Goal: Transaction & Acquisition: Purchase product/service

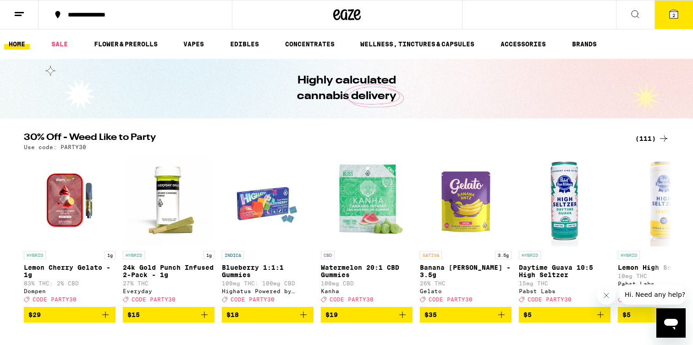
click at [671, 14] on icon at bounding box center [674, 14] width 8 height 8
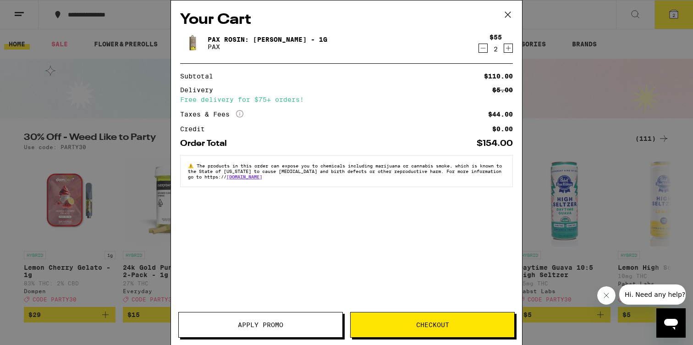
click at [487, 52] on icon "Decrement" at bounding box center [483, 48] width 8 height 11
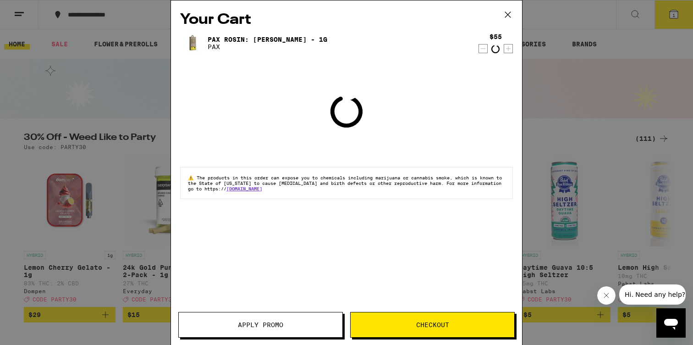
click at [487, 52] on icon "Decrement" at bounding box center [483, 48] width 8 height 11
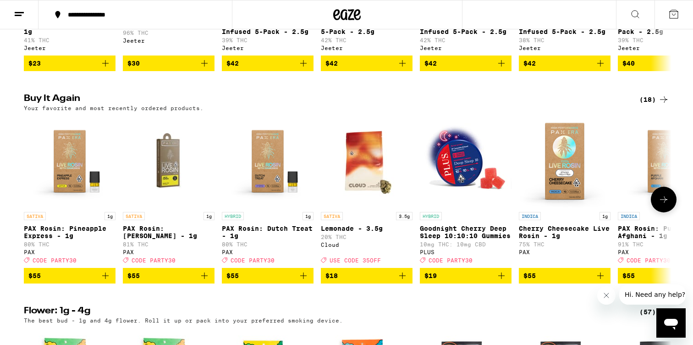
scroll to position [712, 0]
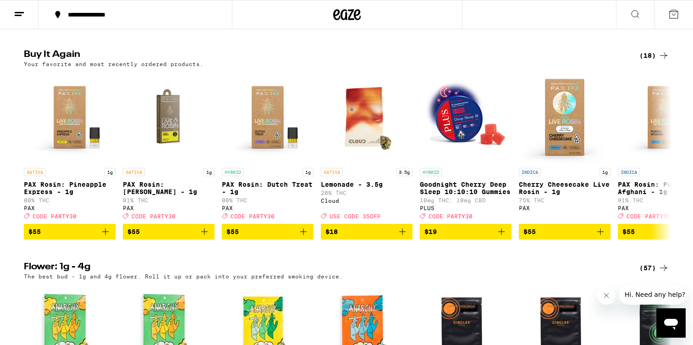
click at [638, 8] on button at bounding box center [635, 14] width 39 height 29
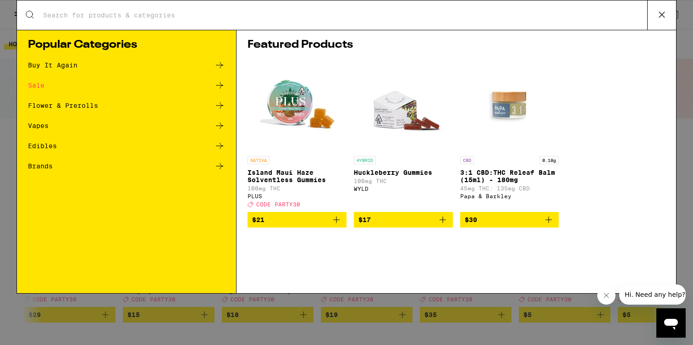
scroll to position [0, 0]
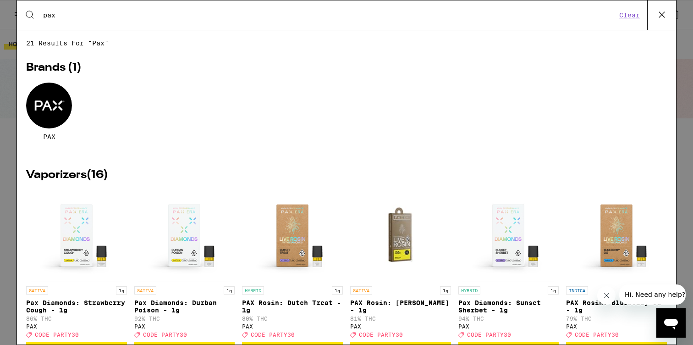
type input "pax"
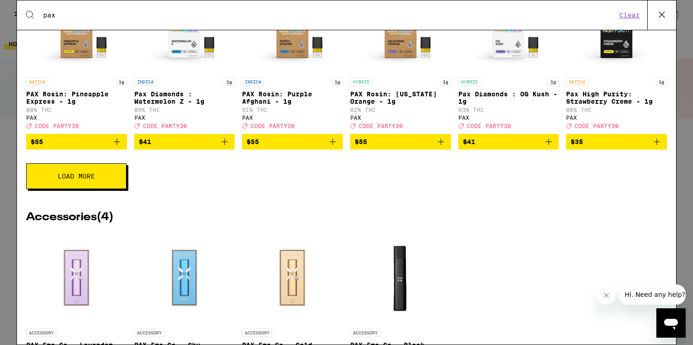
scroll to position [399, 0]
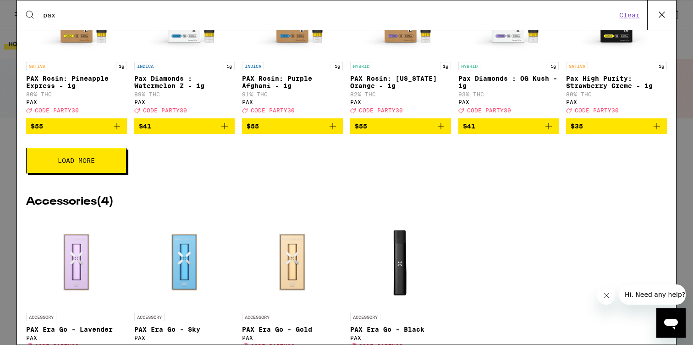
click at [107, 173] on button "Load More" at bounding box center [76, 161] width 100 height 26
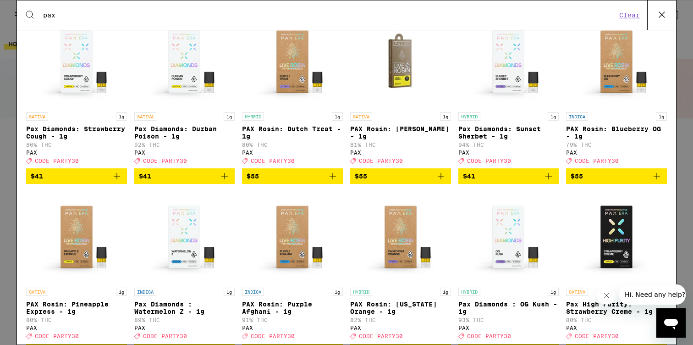
scroll to position [171, 0]
